Goal: Navigation & Orientation: Understand site structure

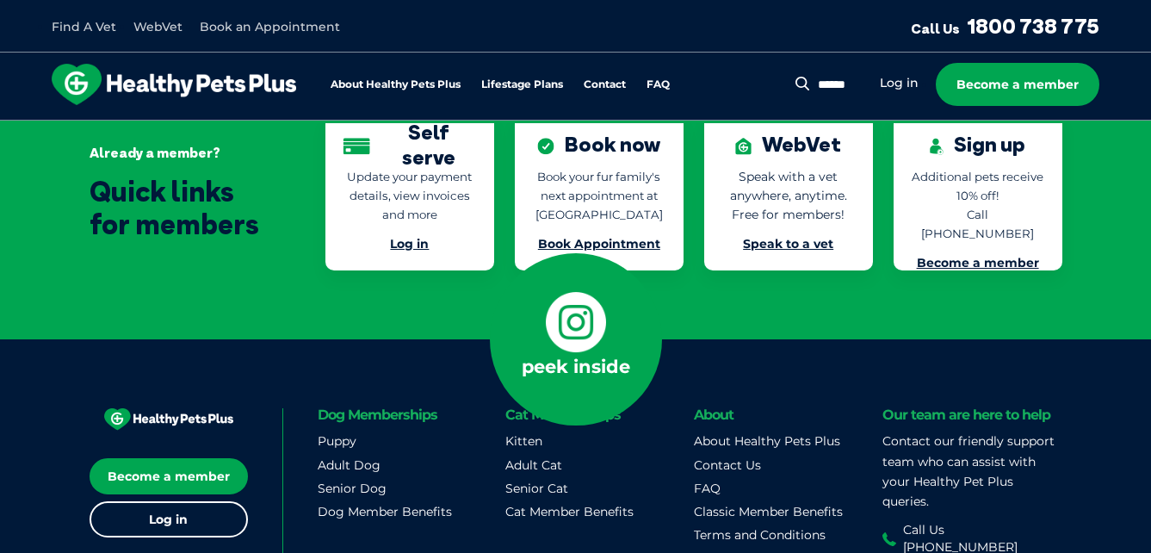
scroll to position [4088, 0]
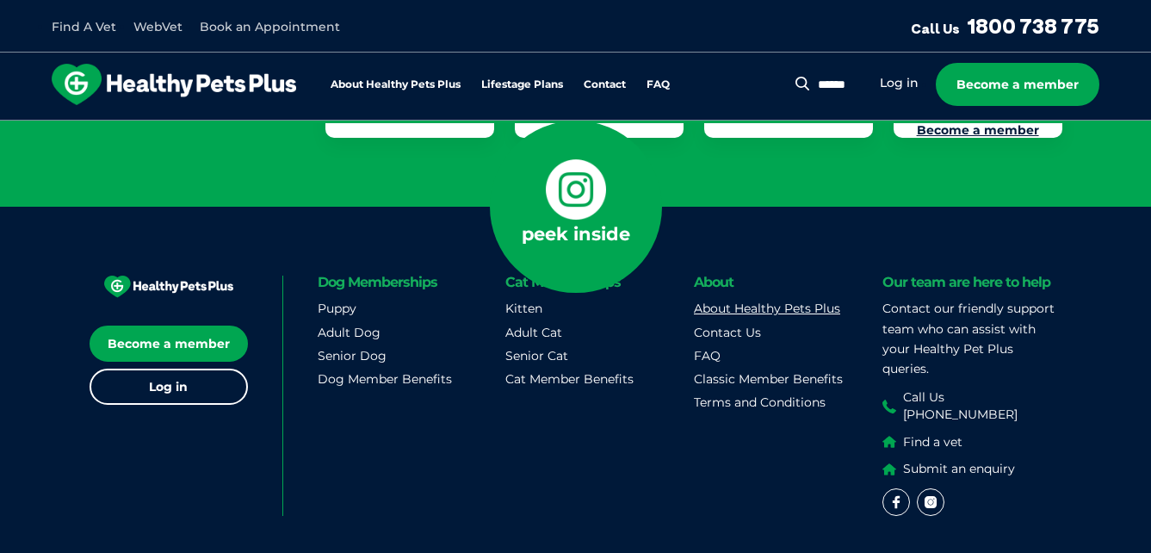
click at [755, 300] on link "About Healthy Pets Plus" at bounding box center [767, 307] width 146 height 15
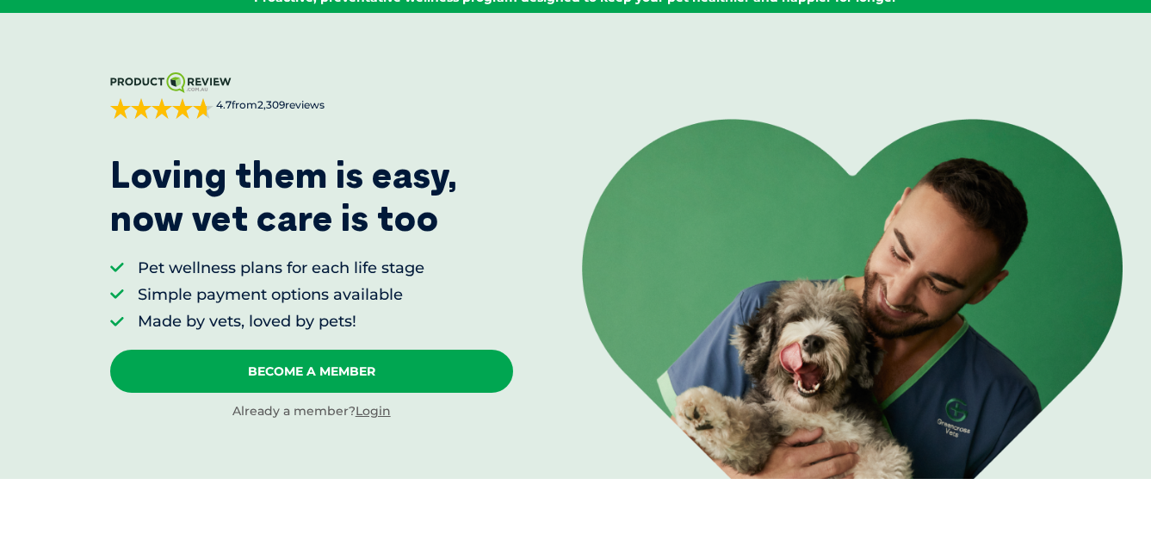
scroll to position [0, 0]
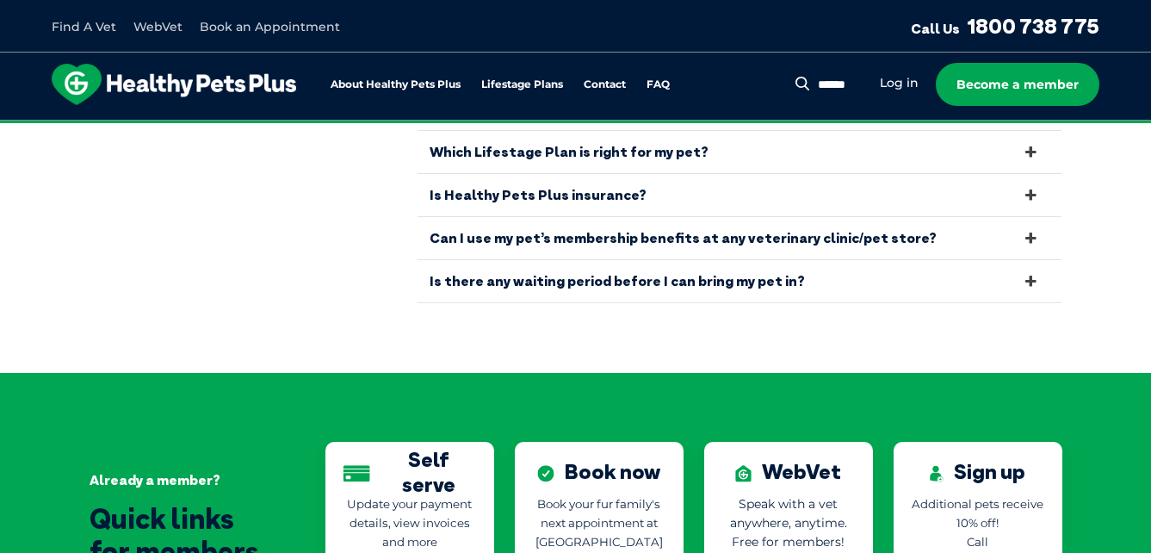
scroll to position [4088, 0]
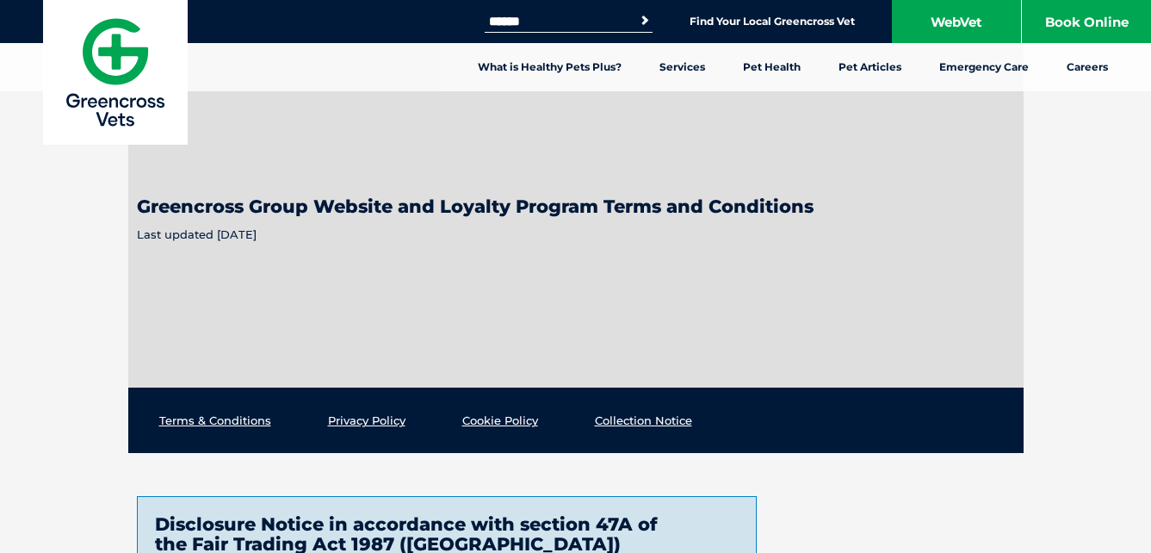
click at [121, 92] on img at bounding box center [115, 72] width 145 height 145
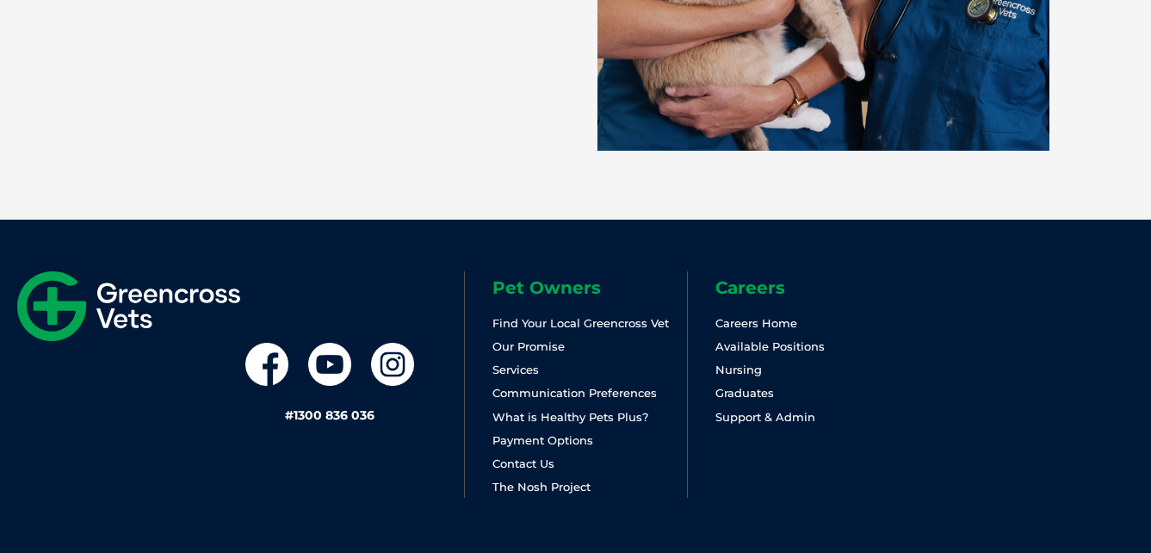
scroll to position [3826, 0]
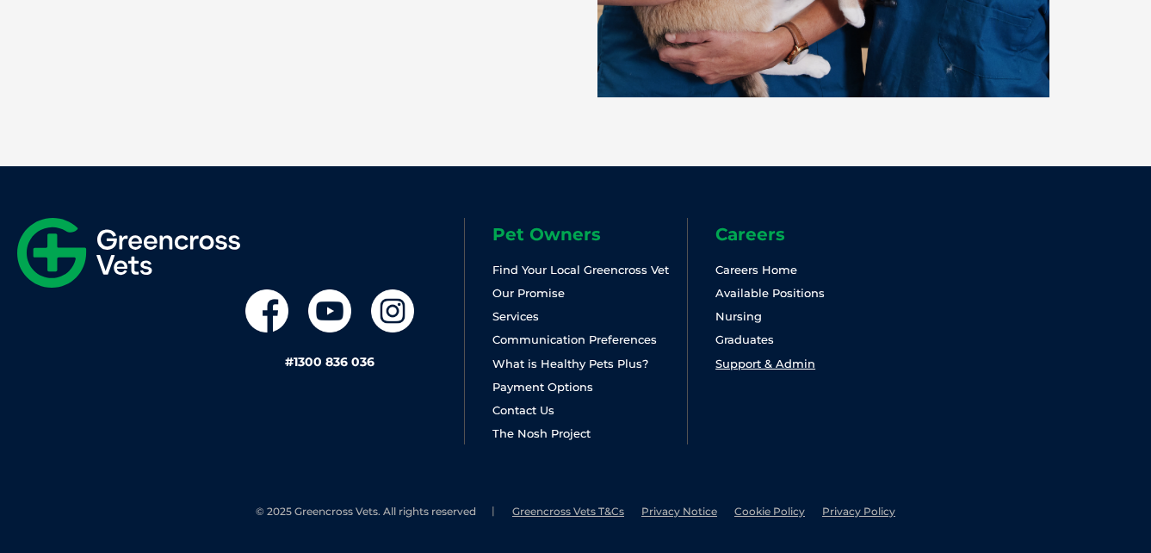
click at [777, 367] on link "Support & Admin" at bounding box center [765, 363] width 100 height 14
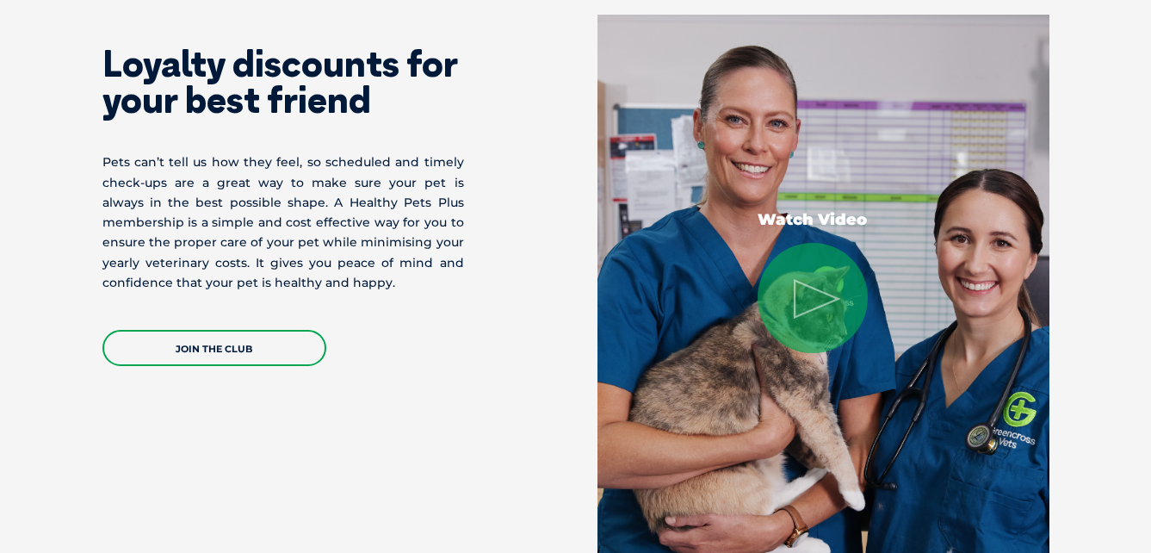
scroll to position [2861, 0]
